Goal: Task Accomplishment & Management: Use online tool/utility

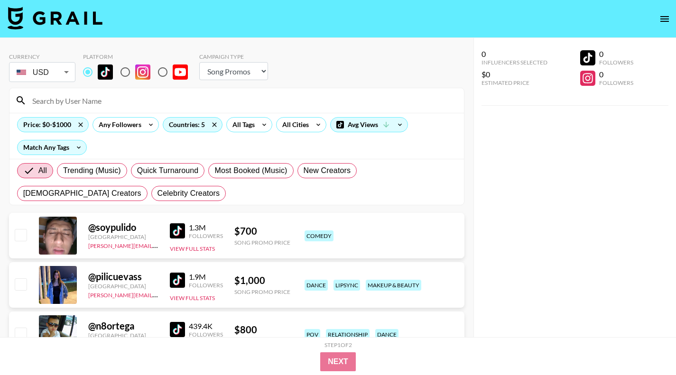
select select "Song"
click at [57, 124] on div "Price: $0-$1000" at bounding box center [53, 125] width 71 height 14
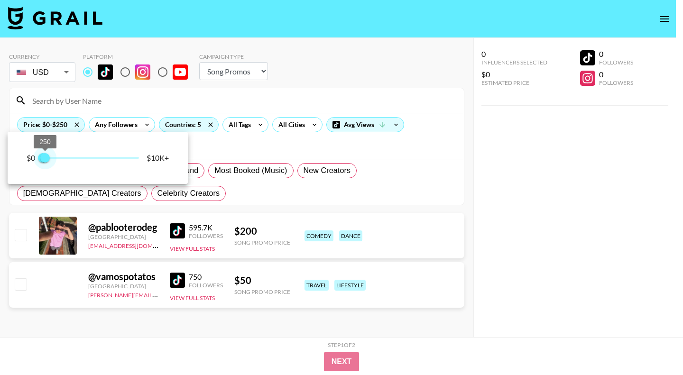
type input "250"
drag, startPoint x: 55, startPoint y: 159, endPoint x: 47, endPoint y: 160, distance: 8.7
click at [47, 160] on span "250" at bounding box center [44, 157] width 9 height 9
click at [182, 230] on div at bounding box center [341, 187] width 683 height 375
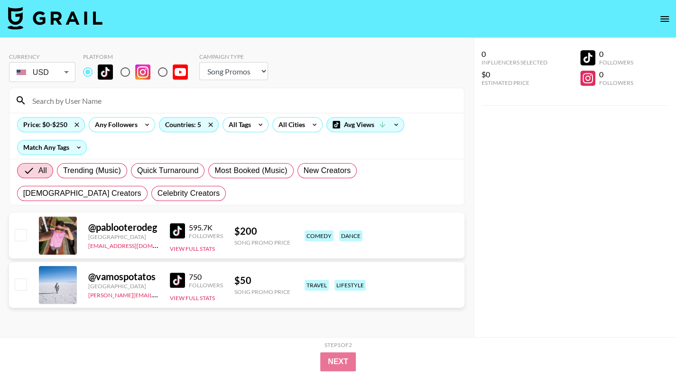
click at [182, 230] on img at bounding box center [177, 230] width 15 height 15
click at [50, 126] on div "Price: $0-$250" at bounding box center [51, 125] width 67 height 14
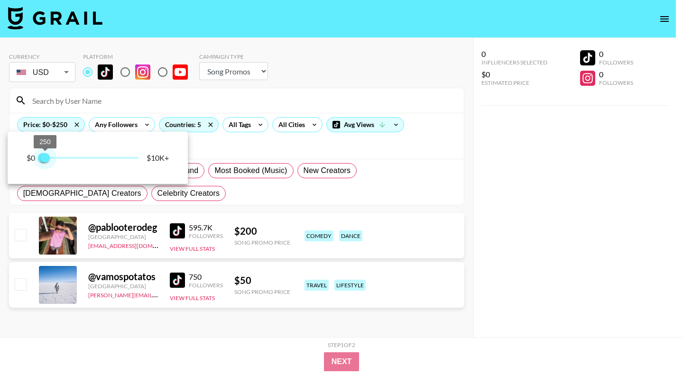
type input "500"
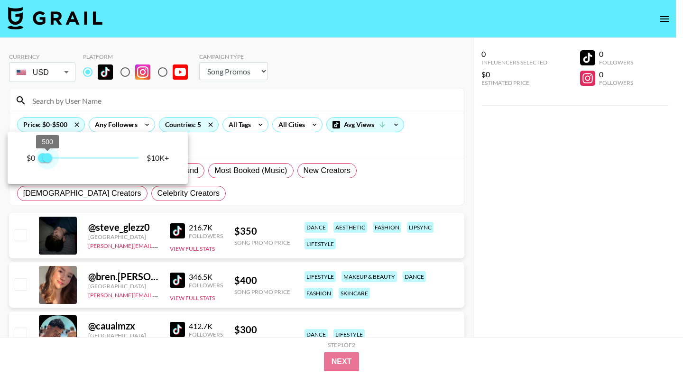
click at [48, 159] on span "500" at bounding box center [47, 157] width 9 height 9
click at [527, 178] on div at bounding box center [341, 187] width 683 height 375
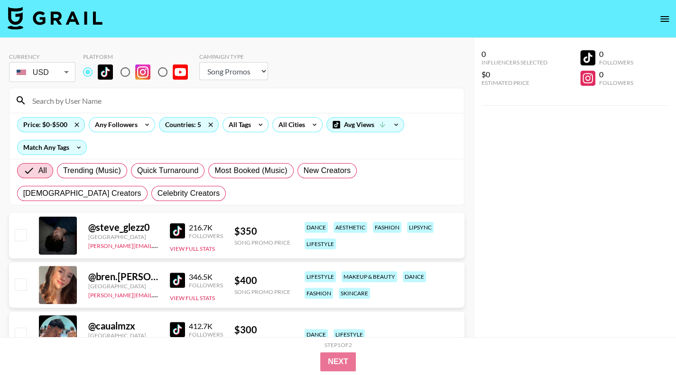
click at [176, 229] on img at bounding box center [177, 230] width 15 height 15
click at [183, 279] on img at bounding box center [177, 280] width 15 height 15
